Goal: Information Seeking & Learning: Learn about a topic

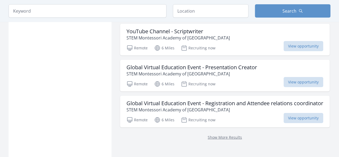
scroll to position [671, 0]
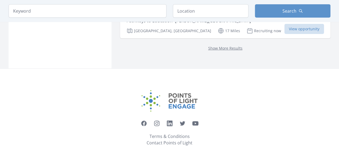
scroll to position [761, 0]
click at [222, 46] on link "Show More Results" at bounding box center [225, 48] width 34 height 5
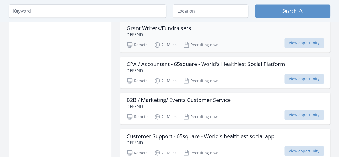
scroll to position [1405, 0]
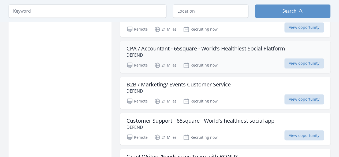
click at [166, 45] on h3 "CPA / Accountant - 65square - World's Healthiest Social Platform" at bounding box center [206, 48] width 159 height 6
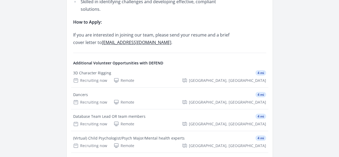
scroll to position [456, 0]
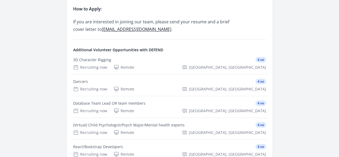
click at [0, 0] on link "See more volunteer opportunities and learn more about DEFEND" at bounding box center [0, 0] width 0 height 0
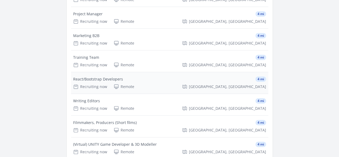
scroll to position [885, 0]
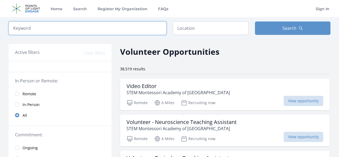
click at [32, 30] on input "search" at bounding box center [88, 27] width 158 height 13
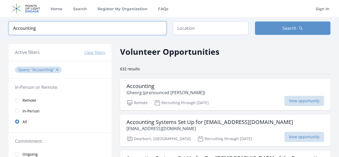
type input "Accounting"
click at [30, 100] on span "Remote" at bounding box center [30, 100] width 14 height 5
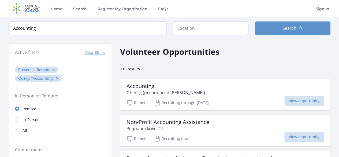
click at [28, 117] on span "In-Person" at bounding box center [31, 119] width 17 height 5
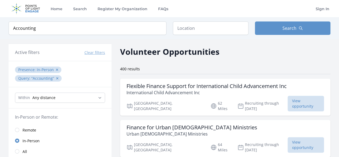
click at [28, 129] on span "Remote" at bounding box center [30, 129] width 14 height 5
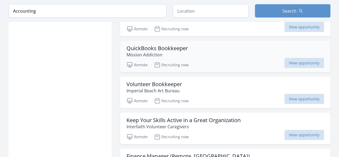
scroll to position [510, 0]
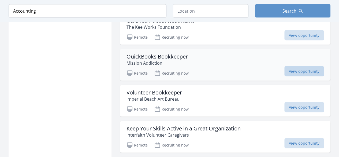
click at [294, 66] on span "View opportunity" at bounding box center [305, 71] width 40 height 10
click at [152, 90] on h3 "Volunteer Bookkeeper" at bounding box center [155, 92] width 56 height 6
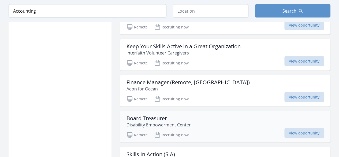
scroll to position [617, 0]
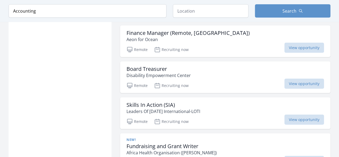
scroll to position [590, 0]
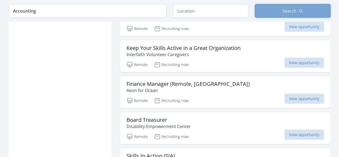
click at [288, 9] on span "Search" at bounding box center [290, 11] width 14 height 6
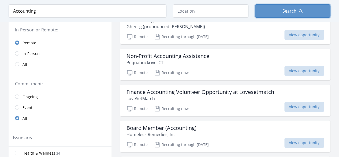
scroll to position [0, 0]
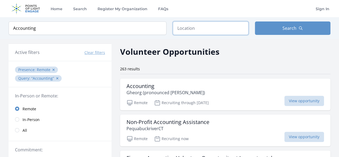
click at [186, 30] on input "text" at bounding box center [211, 27] width 76 height 13
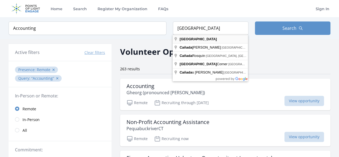
type input "Canada"
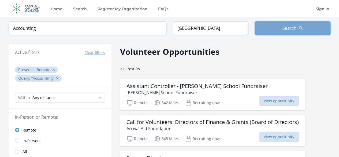
click at [288, 25] on span "Search" at bounding box center [290, 28] width 14 height 6
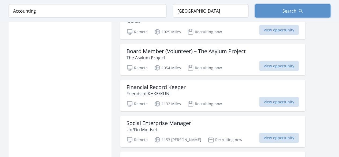
scroll to position [671, 0]
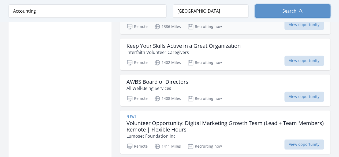
scroll to position [1368, 0]
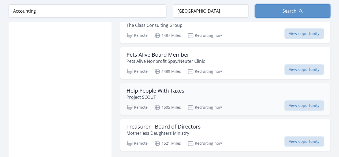
scroll to position [2093, 0]
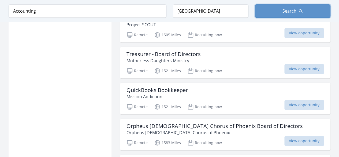
scroll to position [2173, 0]
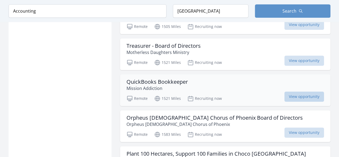
click at [294, 91] on span "View opportunity" at bounding box center [305, 96] width 40 height 10
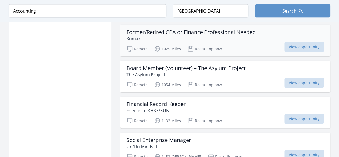
scroll to position [617, 0]
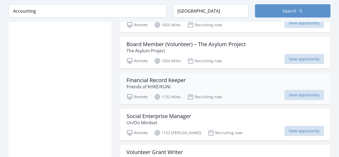
click at [162, 77] on h3 "Financial Record Keeper" at bounding box center [156, 80] width 59 height 6
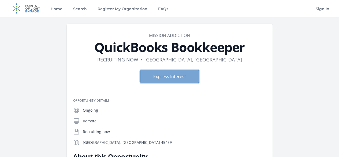
click at [163, 75] on button "Express Interest" at bounding box center [169, 76] width 59 height 13
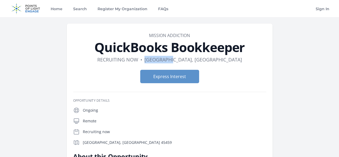
drag, startPoint x: 180, startPoint y: 59, endPoint x: 213, endPoint y: 63, distance: 33.5
click at [213, 63] on dl "Duration Recruiting now • Location Dayton, OH" at bounding box center [169, 60] width 193 height 8
copy dd "Dayton, OH"
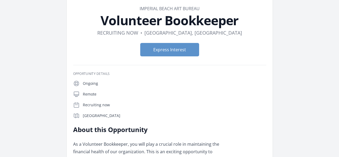
scroll to position [27, 0]
drag, startPoint x: 176, startPoint y: 34, endPoint x: 216, endPoint y: 36, distance: 40.0
click at [216, 36] on dl "Duration Recruiting now • Location [GEOGRAPHIC_DATA], [GEOGRAPHIC_DATA]" at bounding box center [169, 33] width 193 height 8
copy dd "[GEOGRAPHIC_DATA], [GEOGRAPHIC_DATA]"
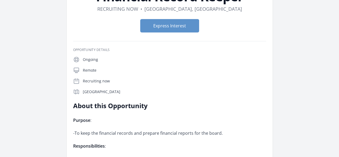
scroll to position [27, 0]
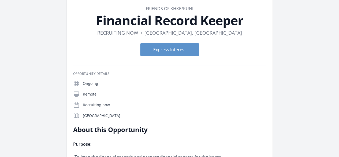
drag, startPoint x: 176, startPoint y: 32, endPoint x: 210, endPoint y: 38, distance: 34.8
click at [210, 38] on header "Organization Friends of KHKE/KUNI Financial Record Keeper Duration Recruiting n…" at bounding box center [169, 32] width 193 height 55
drag, startPoint x: 214, startPoint y: 53, endPoint x: 209, endPoint y: 43, distance: 10.3
click at [214, 52] on form "Express Interest" at bounding box center [169, 49] width 193 height 13
drag, startPoint x: 175, startPoint y: 33, endPoint x: 214, endPoint y: 31, distance: 38.9
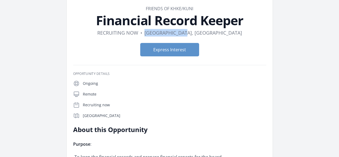
click at [214, 31] on dl "Duration Recruiting now • Location [GEOGRAPHIC_DATA], [GEOGRAPHIC_DATA]" at bounding box center [169, 33] width 193 height 8
copy dd "[GEOGRAPHIC_DATA], [GEOGRAPHIC_DATA]"
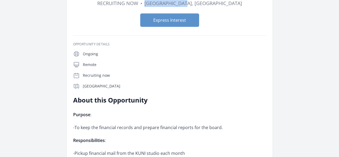
scroll to position [0, 0]
